Goal: Information Seeking & Learning: Learn about a topic

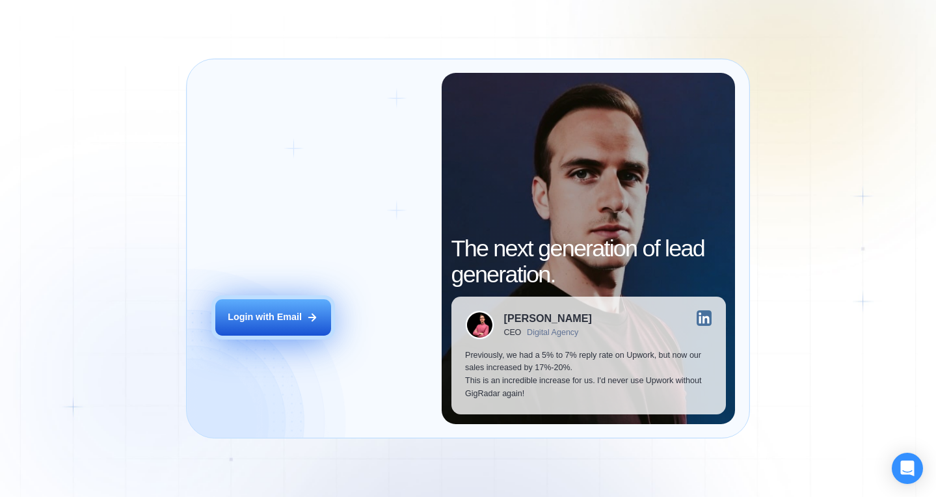
click at [289, 317] on div "Login with Email" at bounding box center [265, 317] width 74 height 13
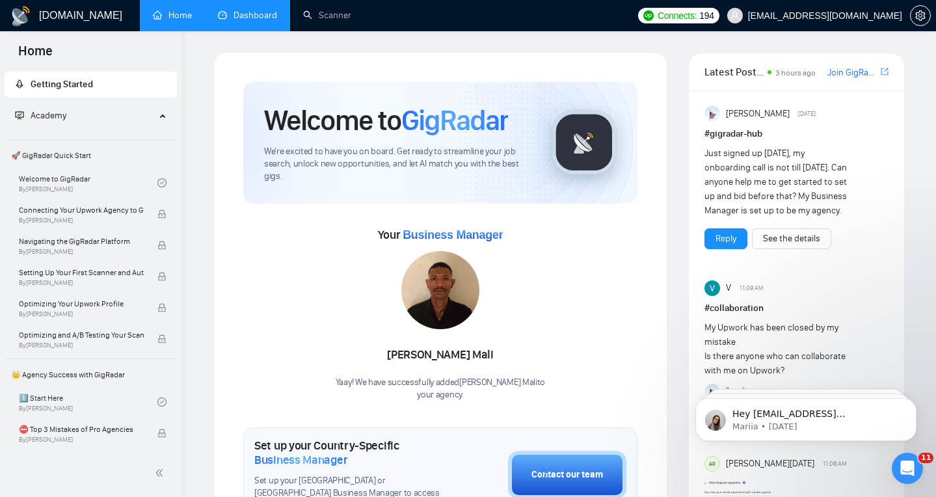
click at [246, 18] on link "Dashboard" at bounding box center [247, 15] width 59 height 11
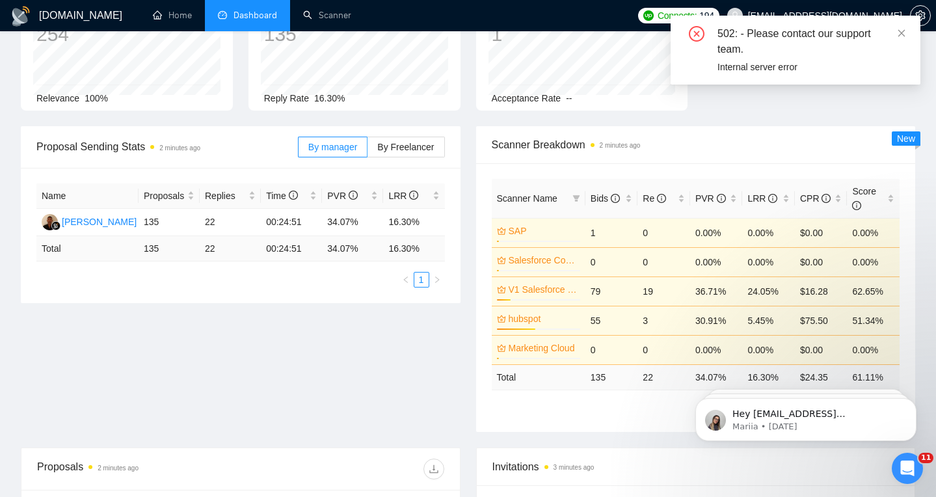
scroll to position [108, 0]
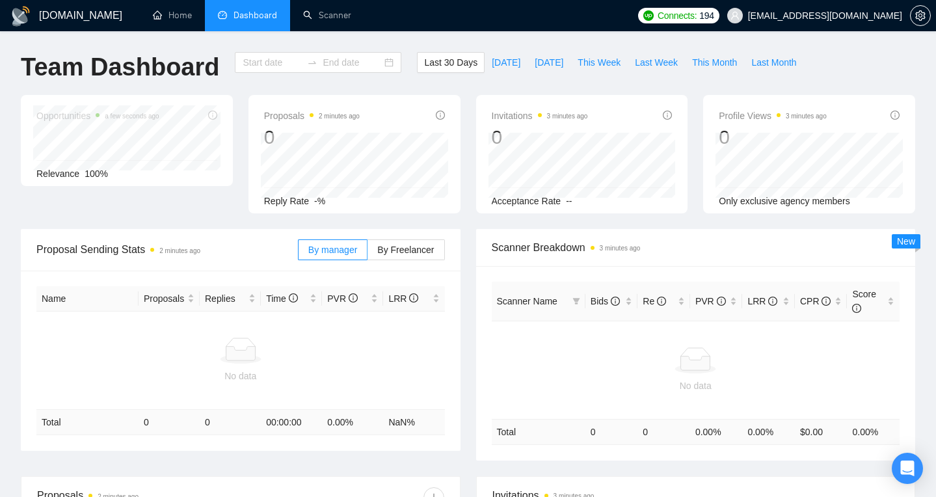
type input "[DATE]"
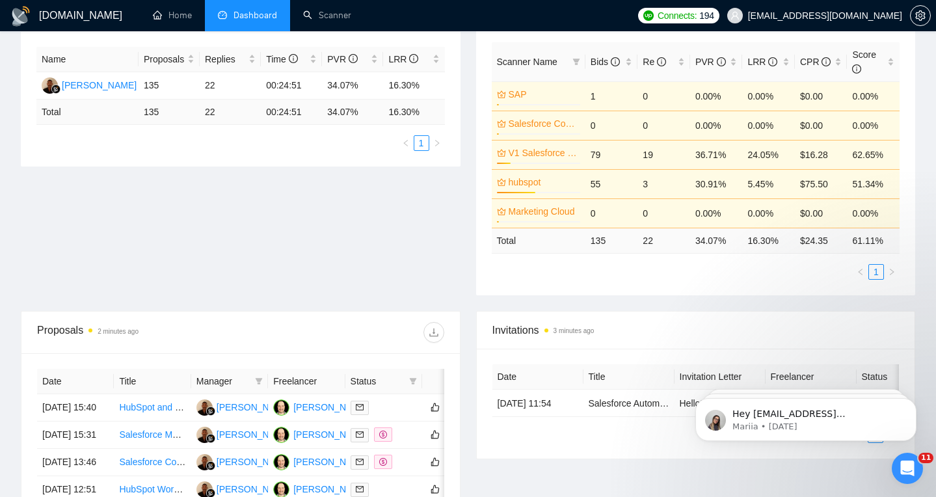
scroll to position [237, 0]
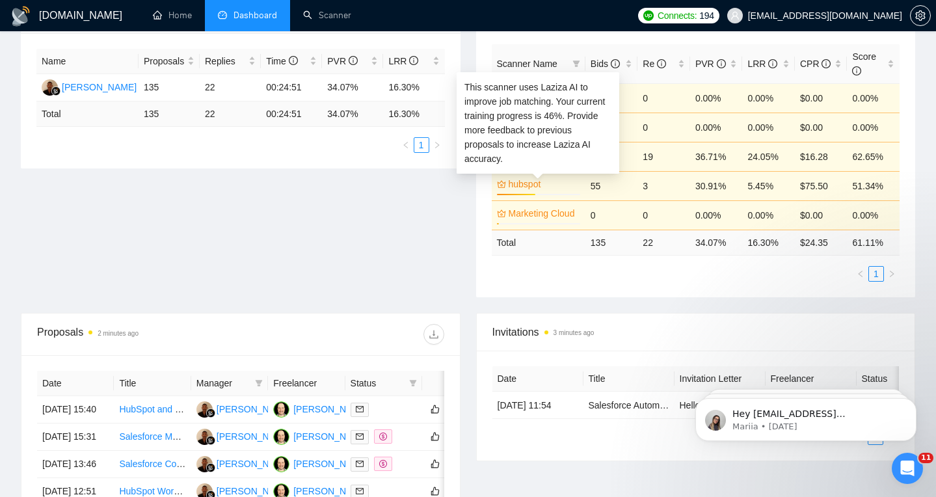
click at [513, 183] on link "hubspot" at bounding box center [543, 184] width 69 height 14
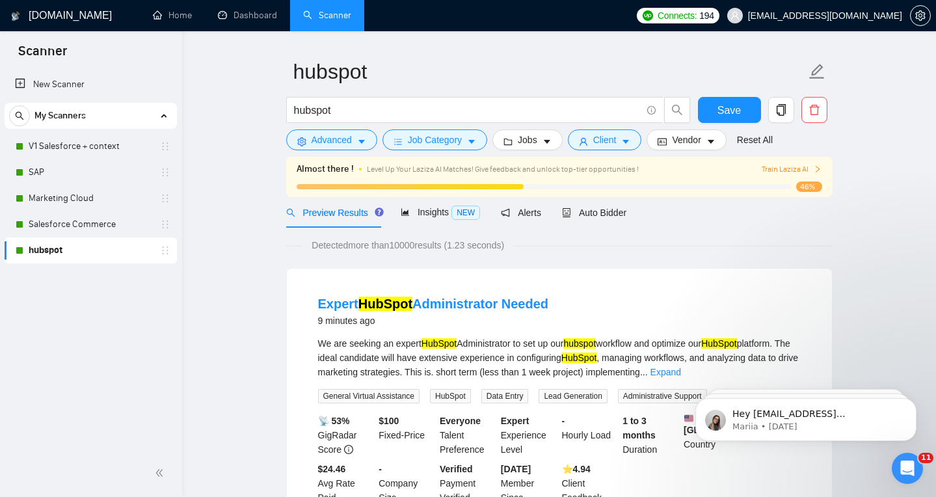
scroll to position [38, 0]
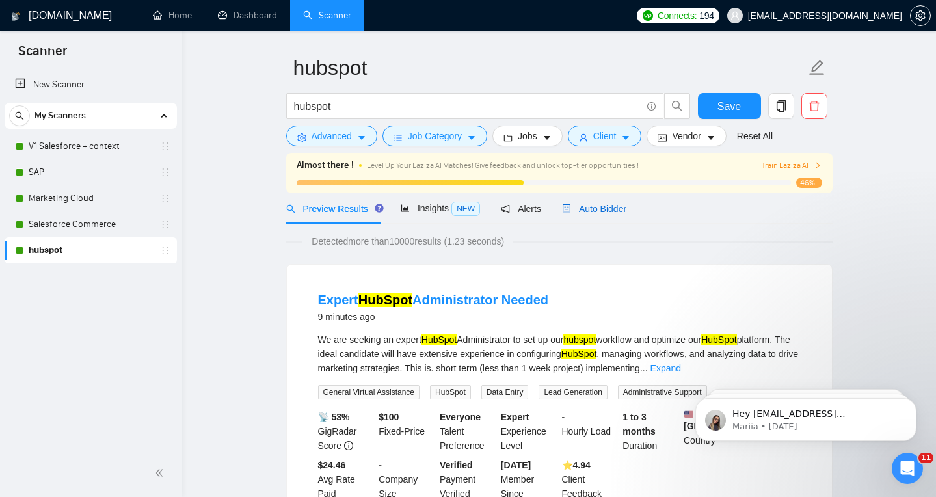
click at [602, 204] on span "Auto Bidder" at bounding box center [594, 209] width 64 height 10
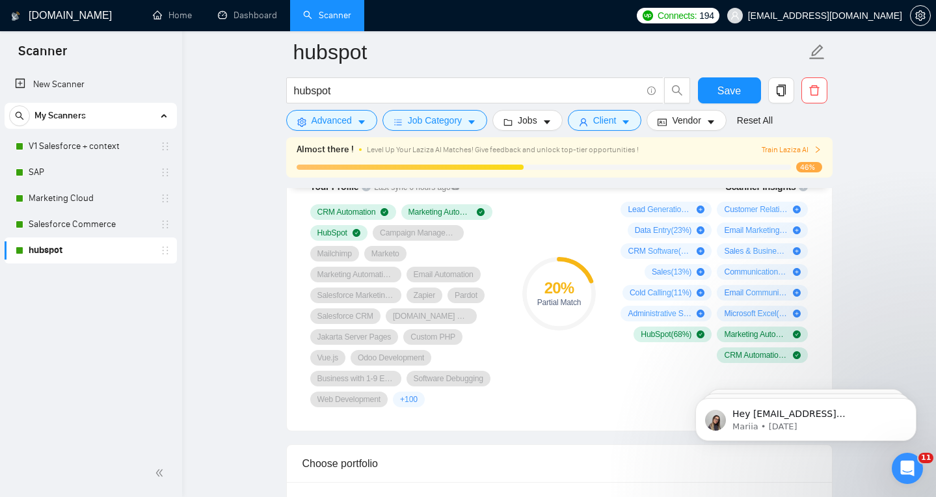
scroll to position [903, 0]
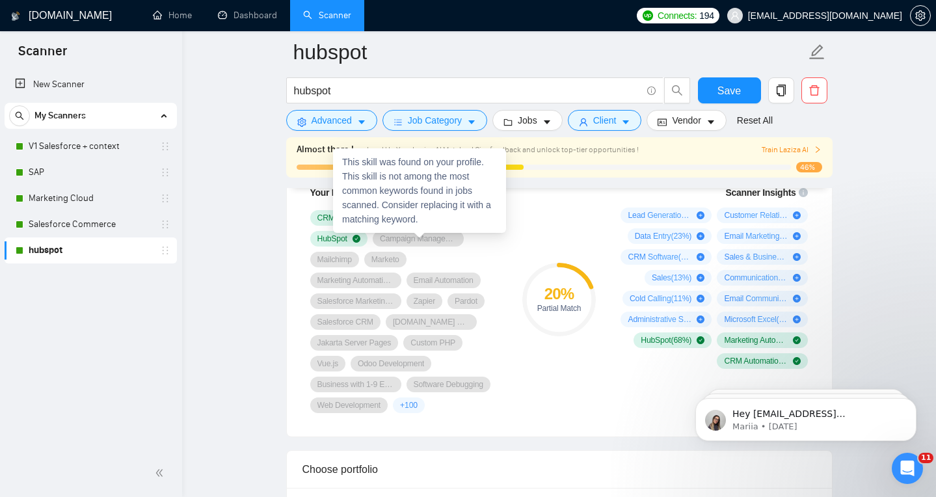
click at [421, 241] on span "Campaign Management" at bounding box center [418, 238] width 77 height 10
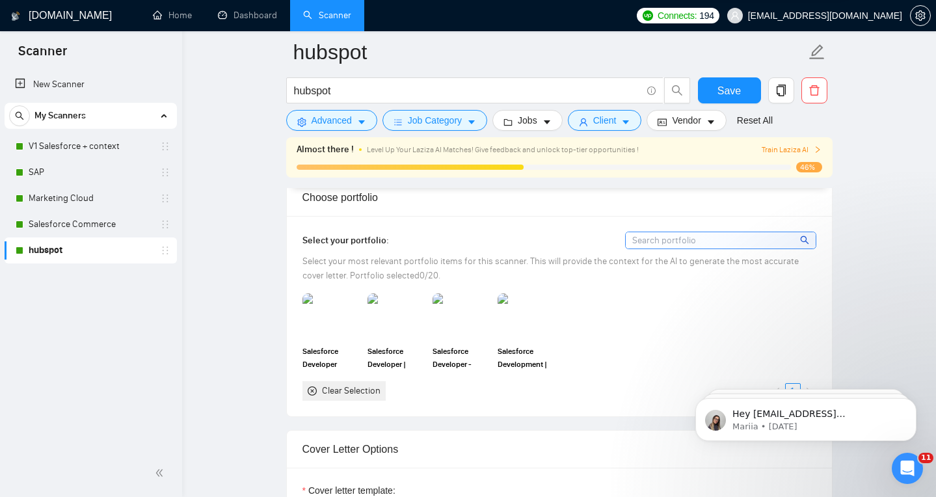
scroll to position [1179, 0]
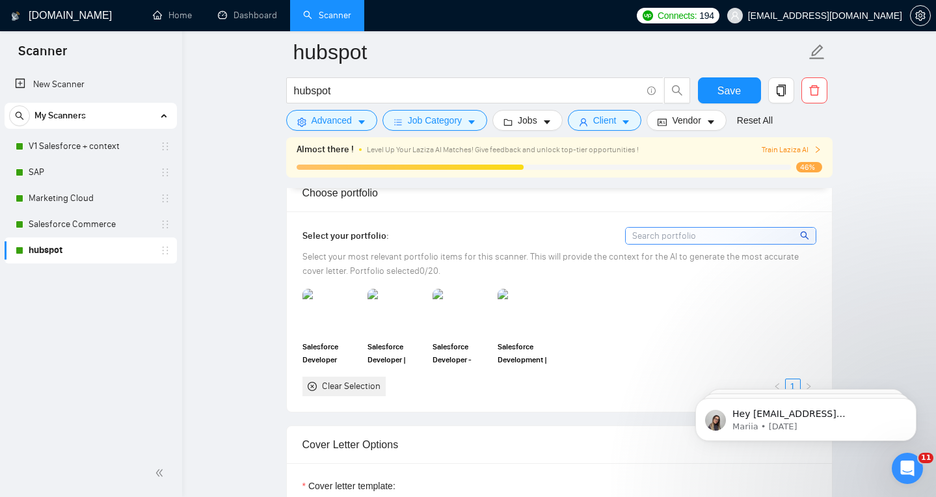
click at [336, 387] on div "Clear Selection" at bounding box center [351, 386] width 59 height 14
click at [312, 382] on icon "close-circle" at bounding box center [312, 386] width 9 height 9
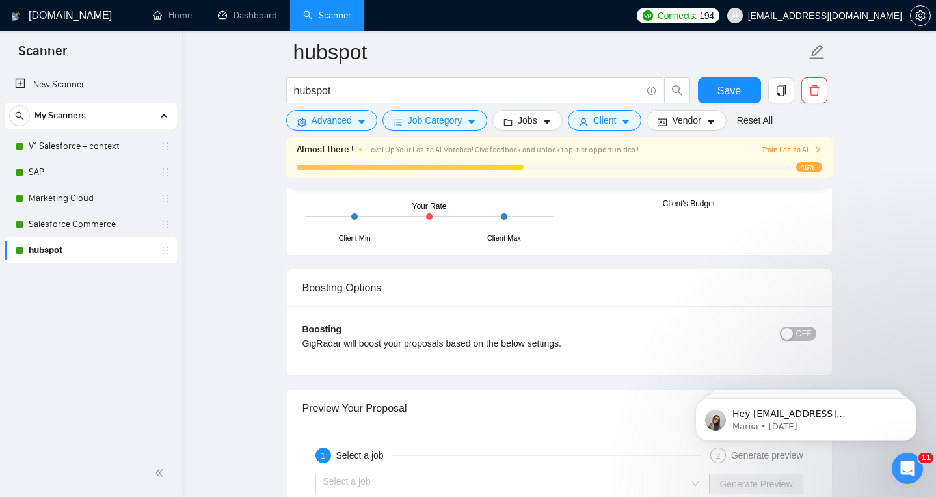
scroll to position [2203, 0]
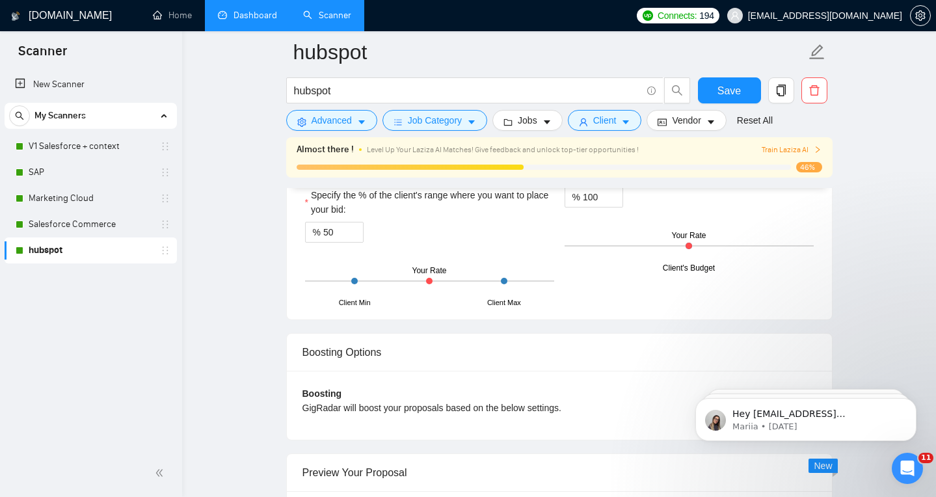
click at [254, 21] on link "Dashboard" at bounding box center [247, 15] width 59 height 11
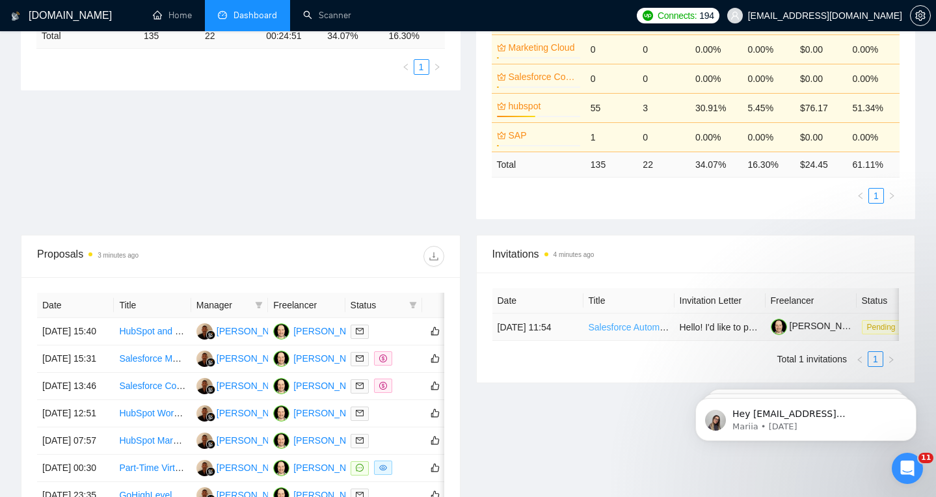
click at [641, 332] on link "Salesforce Automated Flow Development" at bounding box center [672, 327] width 167 height 10
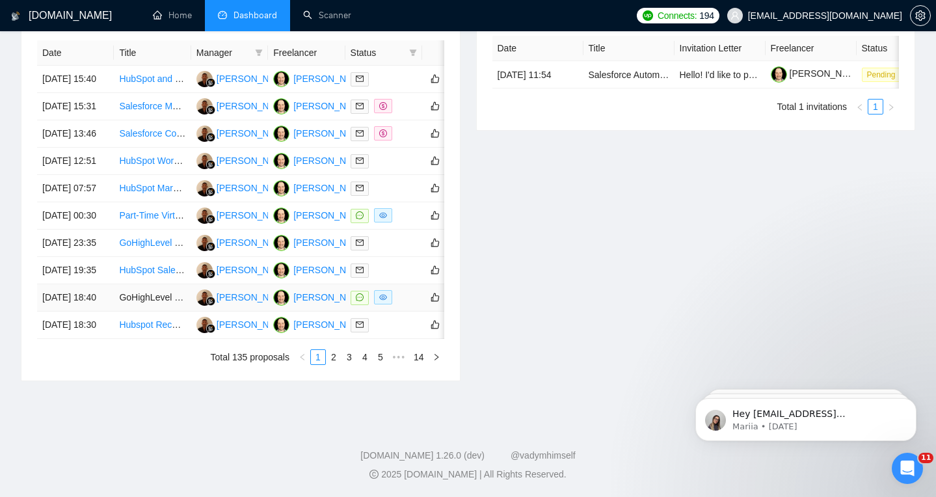
scroll to position [632, 0]
click at [331, 364] on link "2" at bounding box center [333, 357] width 14 height 14
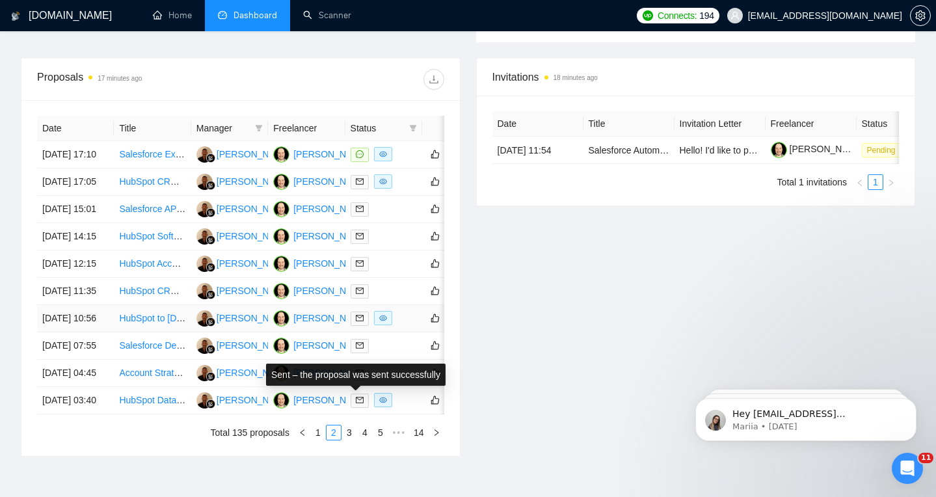
scroll to position [488, 0]
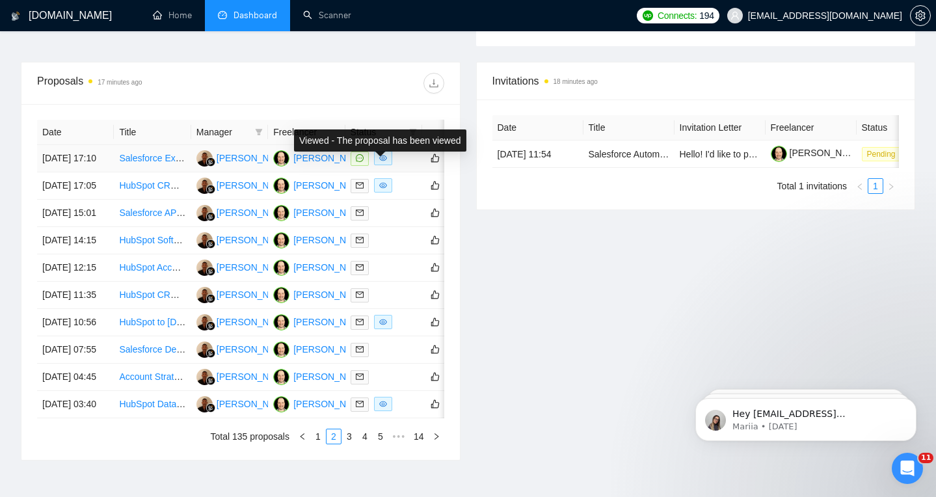
click at [386, 165] on span at bounding box center [383, 158] width 18 height 14
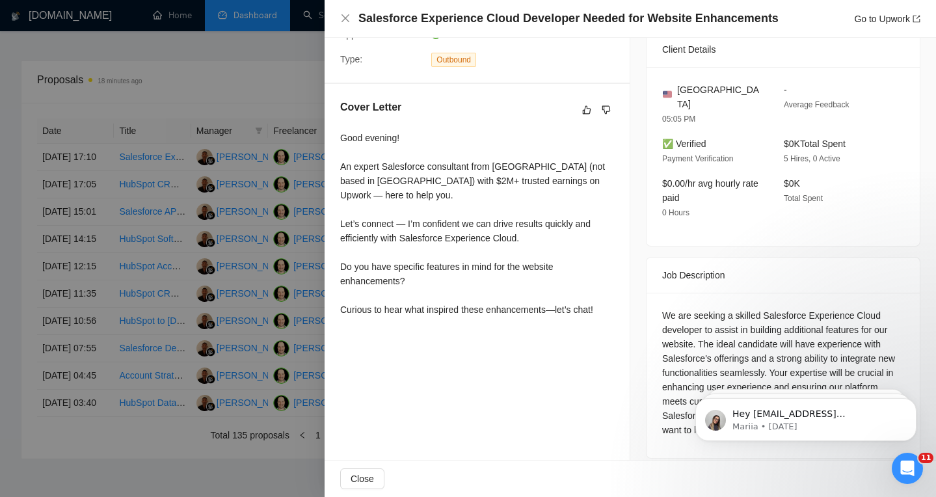
scroll to position [493, 0]
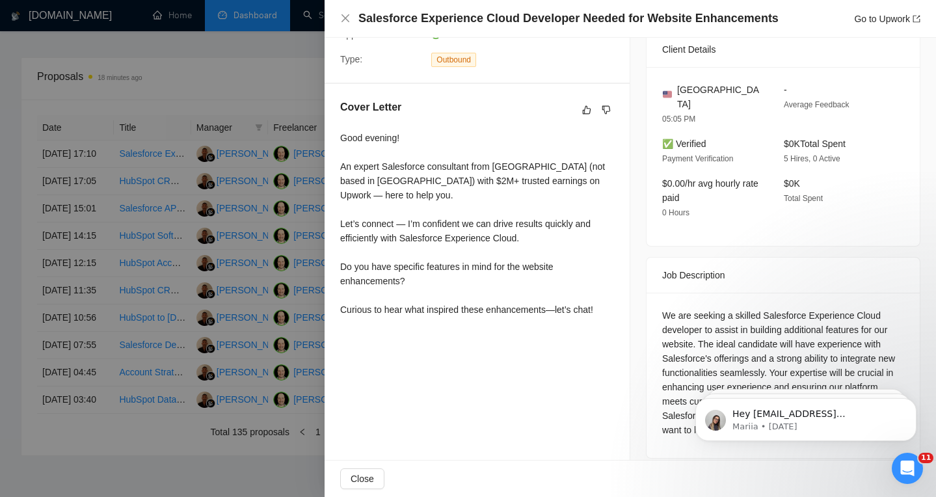
click at [274, 274] on div at bounding box center [468, 248] width 936 height 497
